Goal: Information Seeking & Learning: Learn about a topic

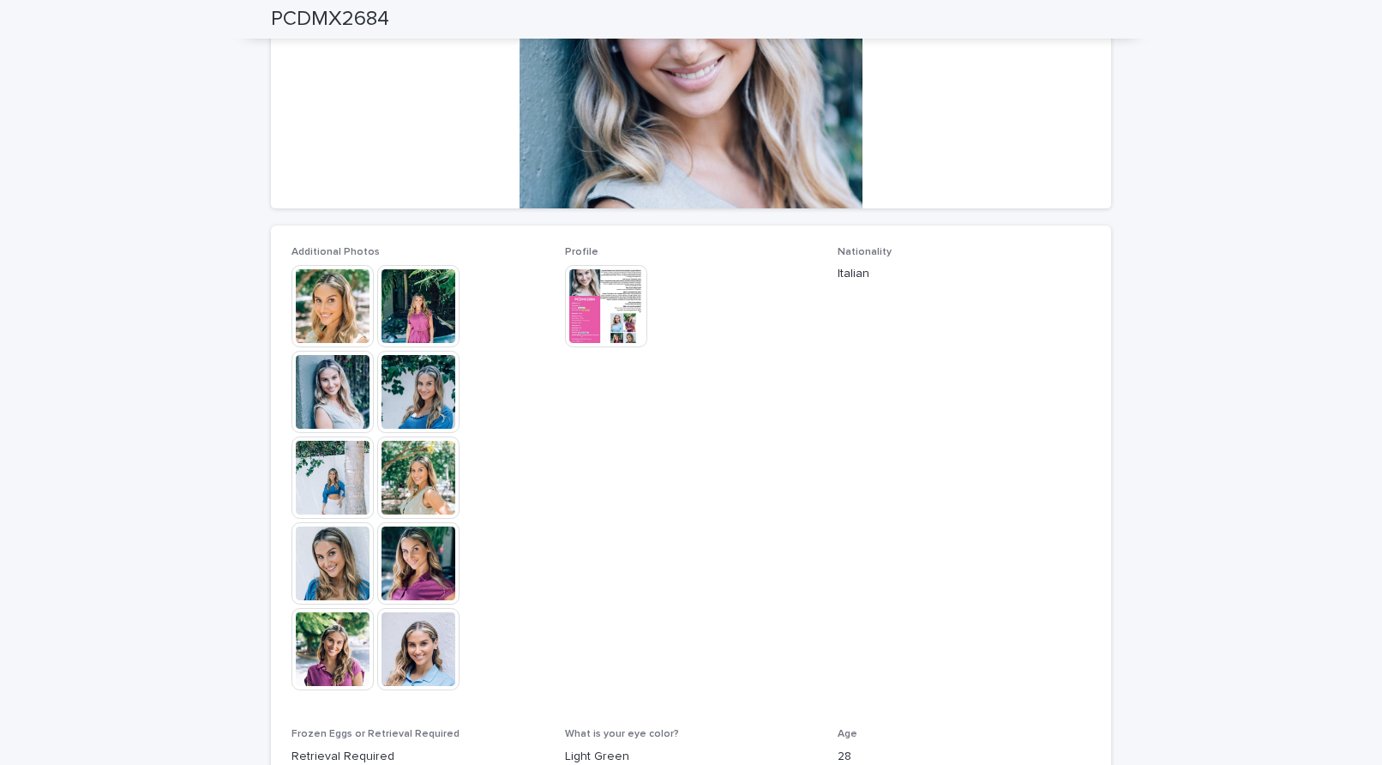
scroll to position [303, 0]
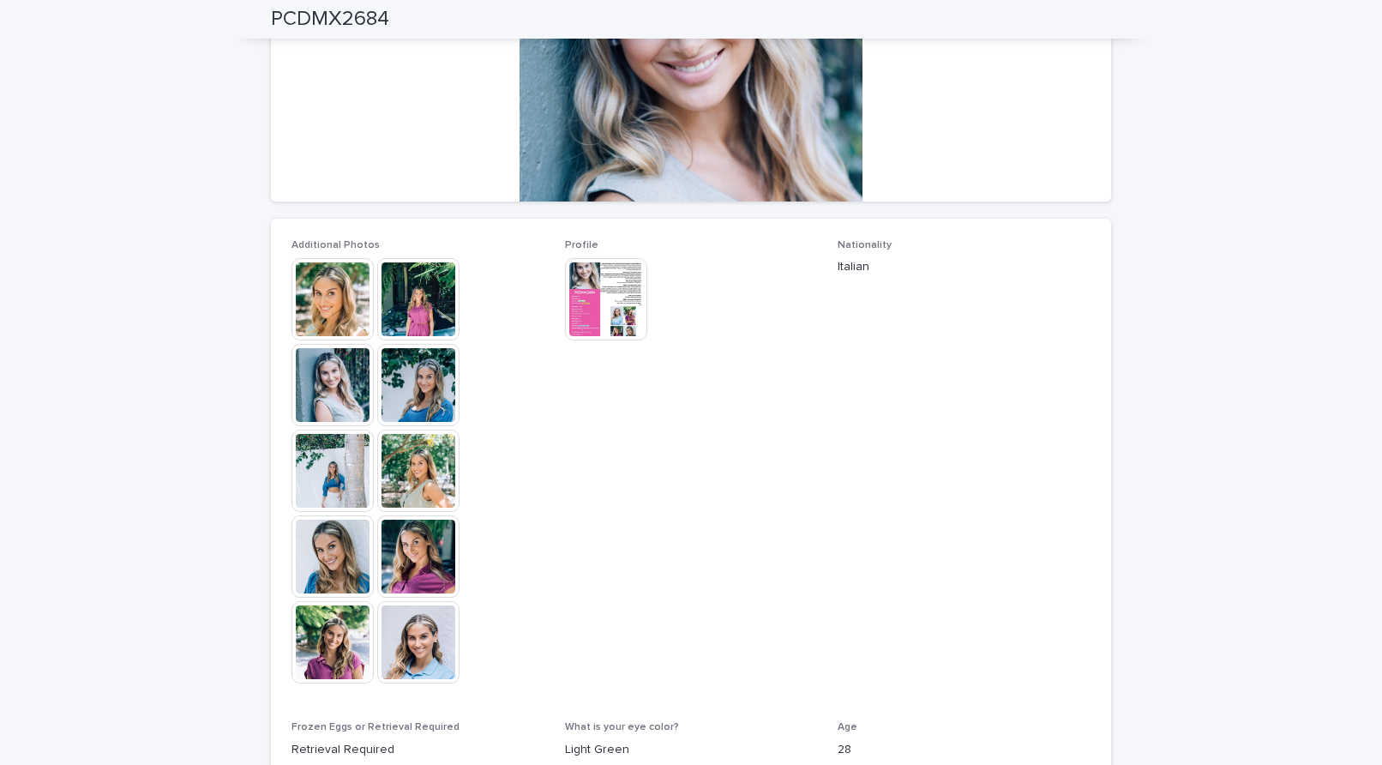
click at [304, 317] on img at bounding box center [332, 299] width 82 height 82
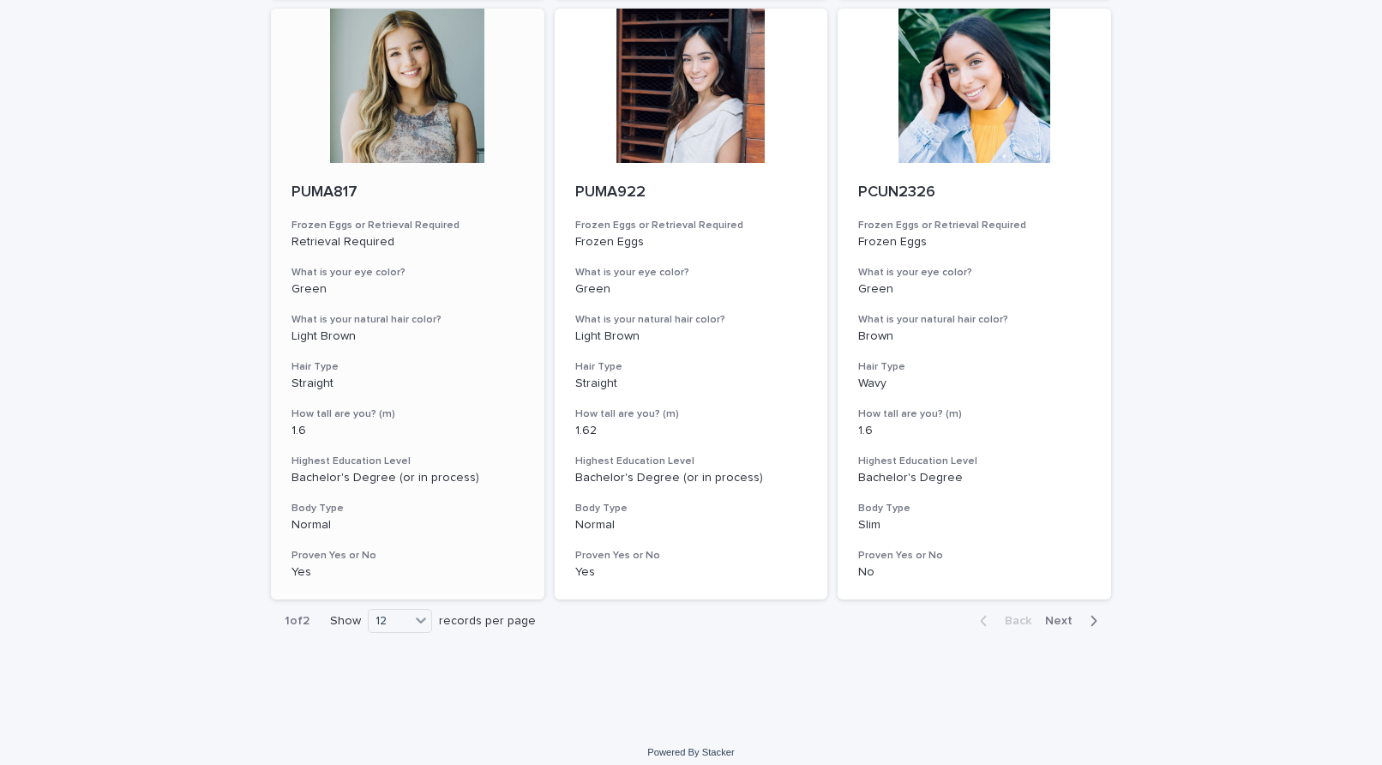
scroll to position [2021, 0]
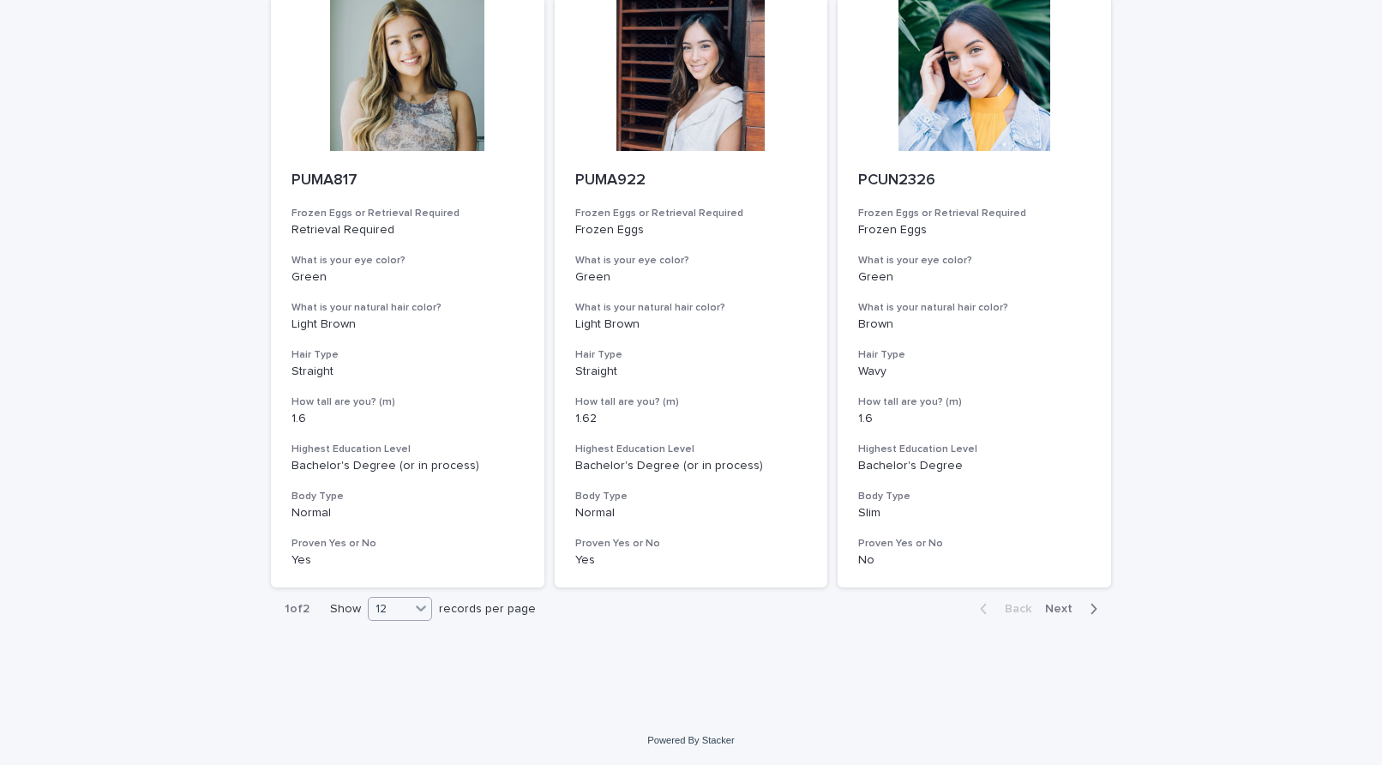
click at [401, 602] on div "12" at bounding box center [389, 609] width 41 height 18
click at [412, 667] on div "36" at bounding box center [395, 673] width 63 height 21
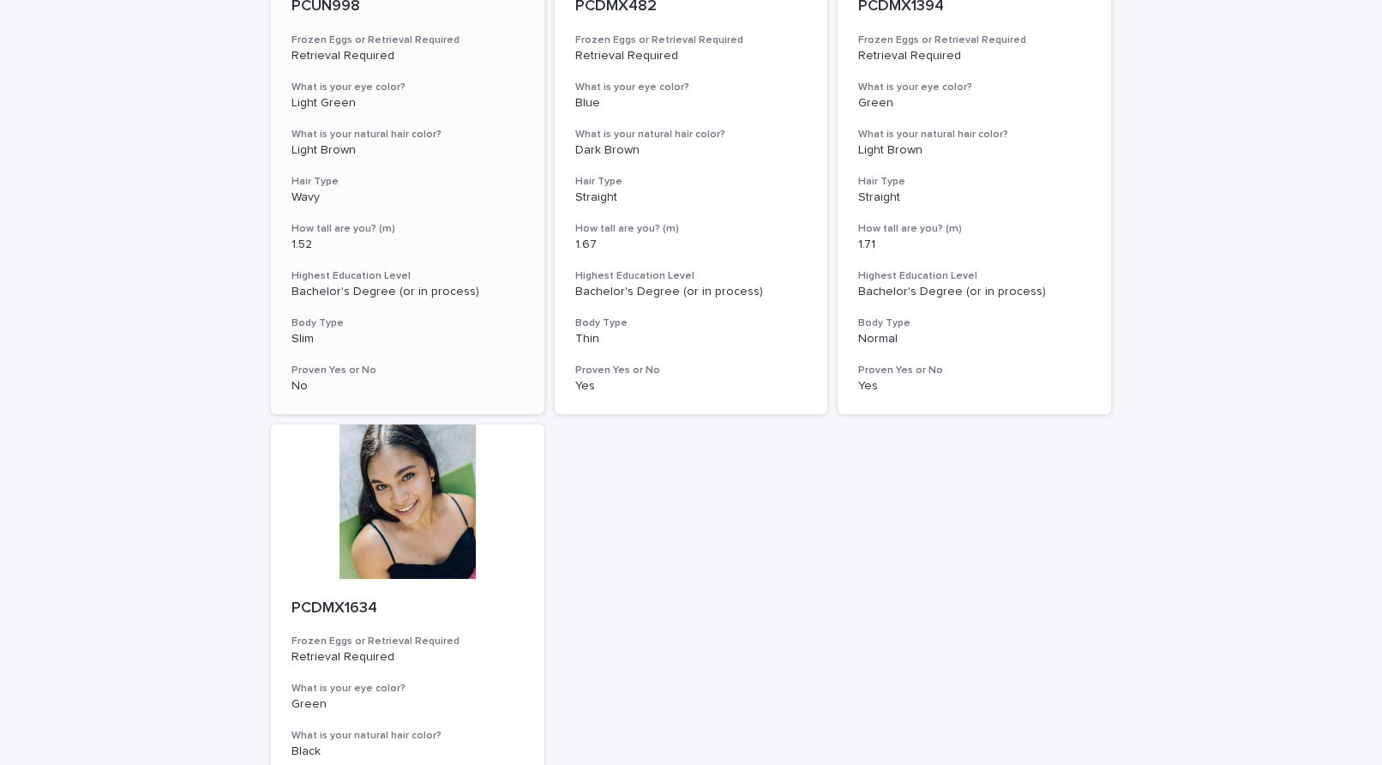
scroll to position [3043, 0]
